Goal: Task Accomplishment & Management: Manage account settings

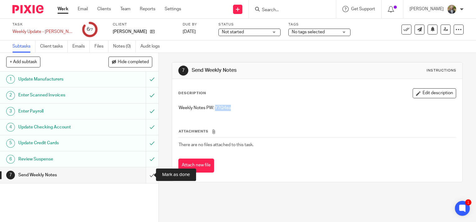
click at [147, 175] on input "submit" at bounding box center [79, 175] width 159 height 16
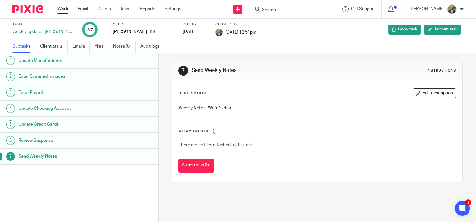
click at [55, 179] on div "1 Update Manufacturers 2 Enter Scanned Invoices 3 Enter Payroll 4 Update Checki…" at bounding box center [79, 128] width 159 height 150
click at [223, 108] on p "Weekly Notes PW: Y7Q4ea" at bounding box center [317, 108] width 277 height 6
copy p "Y7Q4ea"
click at [64, 8] on link "Work" at bounding box center [63, 9] width 11 height 6
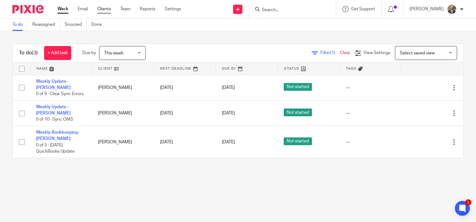
click at [100, 10] on link "Clients" at bounding box center [104, 9] width 14 height 6
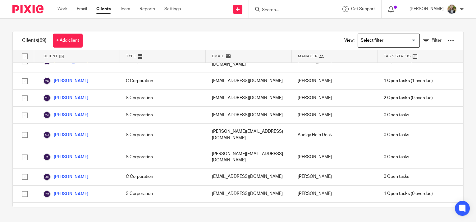
scroll to position [1017, 0]
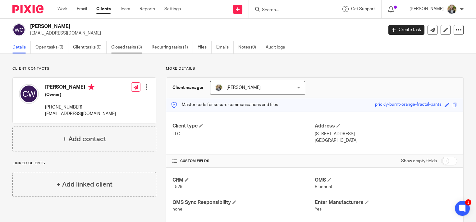
click at [138, 45] on link "Closed tasks (3)" at bounding box center [129, 47] width 36 height 12
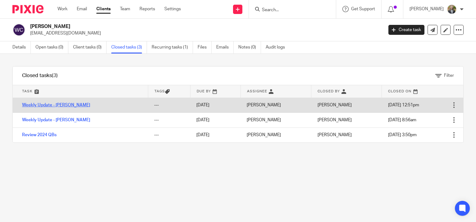
click at [55, 106] on link "Weekly Update - [PERSON_NAME]" at bounding box center [56, 105] width 68 height 4
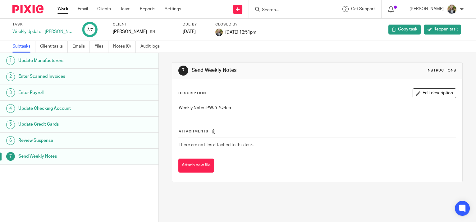
click at [227, 108] on p "Weekly Notes PW: Y7Q4ea" at bounding box center [317, 108] width 277 height 6
drag, startPoint x: 227, startPoint y: 106, endPoint x: 213, endPoint y: 107, distance: 14.3
click at [213, 107] on p "Weekly Notes PW: Y7Q4ea" at bounding box center [317, 108] width 277 height 6
copy p "Y7Q4ea"
click at [150, 31] on icon at bounding box center [152, 31] width 5 height 5
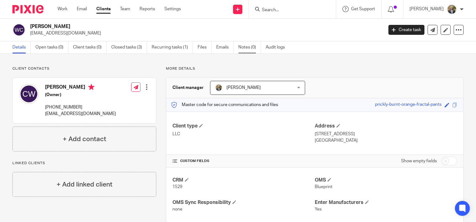
click at [244, 46] on link "Notes (0)" at bounding box center [249, 47] width 23 height 12
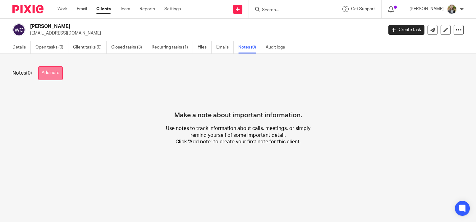
click at [57, 74] on button "Add note" at bounding box center [50, 73] width 25 height 14
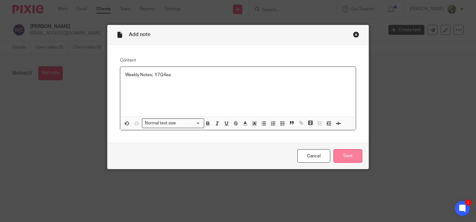
click at [341, 157] on input "Save" at bounding box center [348, 155] width 29 height 13
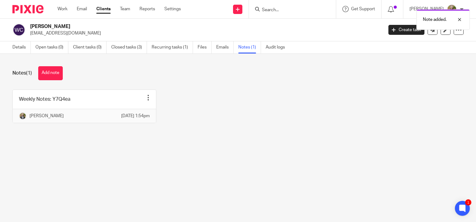
click at [63, 5] on div "Work Email Clients Team Reports Settings Work Email Clients Team Reports Settin…" at bounding box center [120, 9] width 139 height 18
click at [71, 9] on ul "Work Email Clients Team Reports Settings" at bounding box center [124, 9] width 133 height 6
click at [65, 7] on link "Work" at bounding box center [63, 9] width 10 height 6
